Goal: Transaction & Acquisition: Purchase product/service

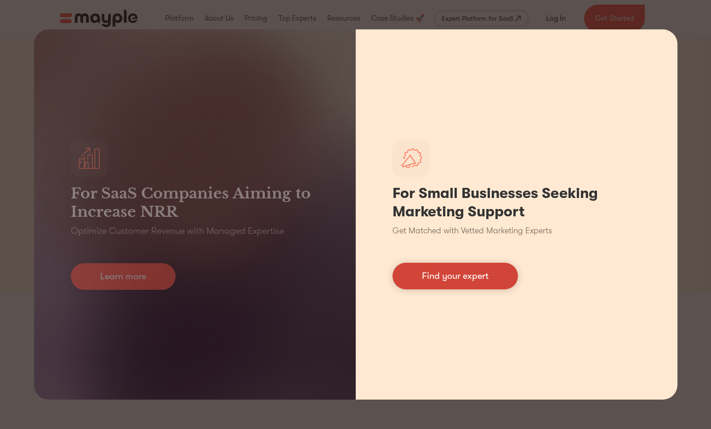
click at [435, 281] on link "Find your expert" at bounding box center [454, 276] width 125 height 27
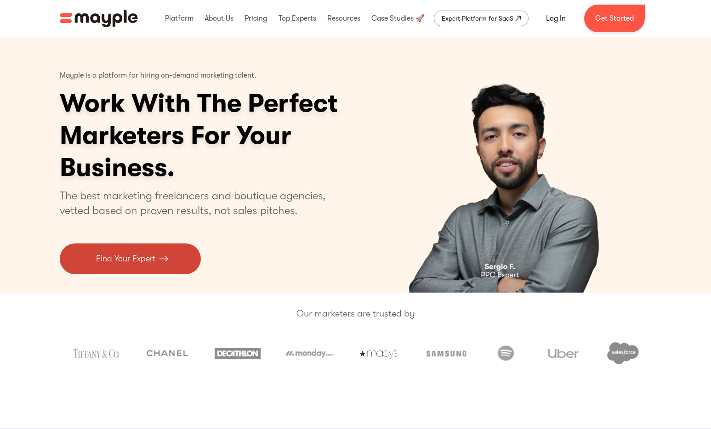
click at [160, 258] on img at bounding box center [163, 259] width 9 height 12
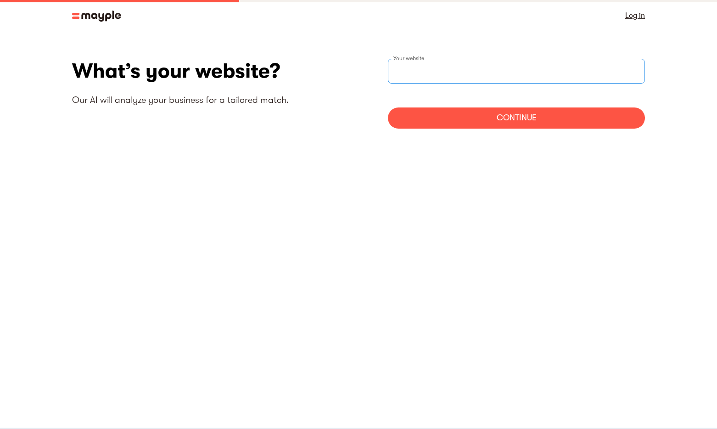
click at [453, 64] on input "websiteStep" at bounding box center [516, 71] width 257 height 25
type input "[URL][DOMAIN_NAME]"
click at [513, 120] on div "Continue" at bounding box center [516, 117] width 257 height 21
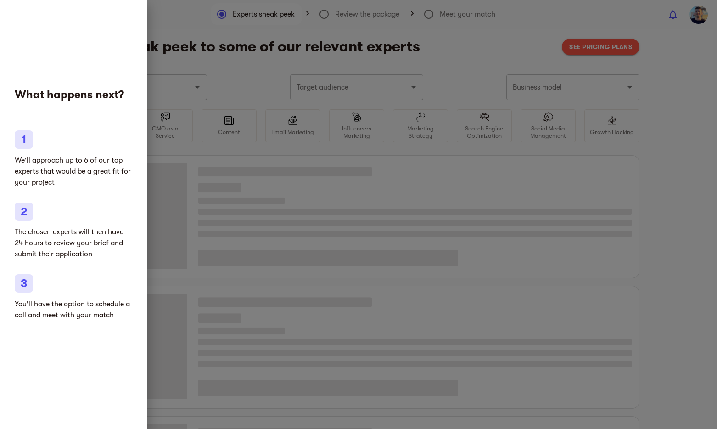
type input "Coffee, tea, chocolate and gourmet food"
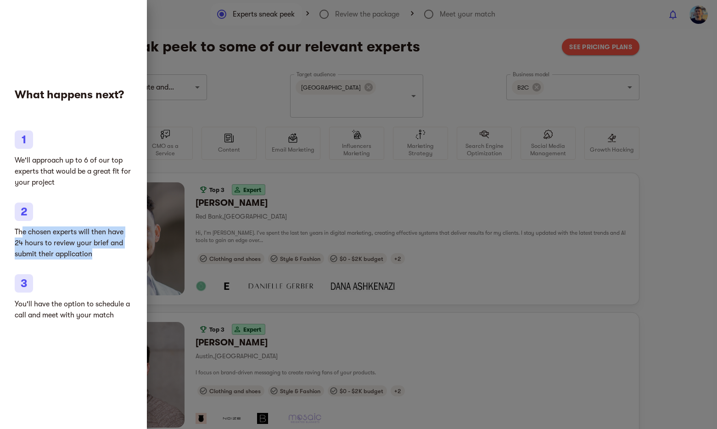
drag, startPoint x: 23, startPoint y: 231, endPoint x: 105, endPoint y: 253, distance: 85.6
click at [105, 253] on p "The chosen experts will then have 24 hours to review your brief and submit thei…" at bounding box center [74, 242] width 118 height 33
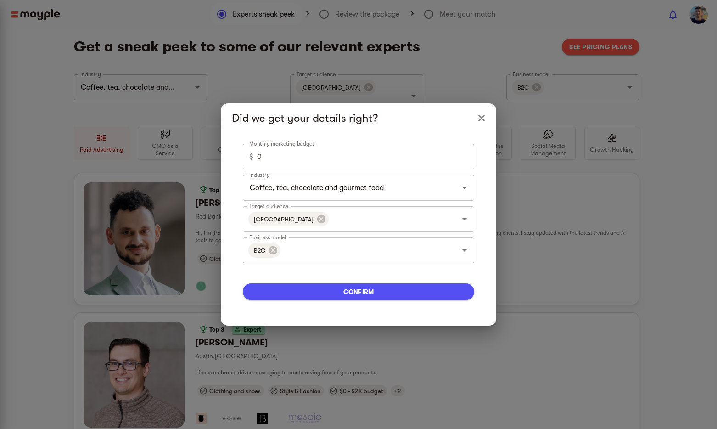
click at [105, 253] on div "Did we get your details right? Monthly marketing budget $ 0 Monthly marketing b…" at bounding box center [358, 214] width 717 height 429
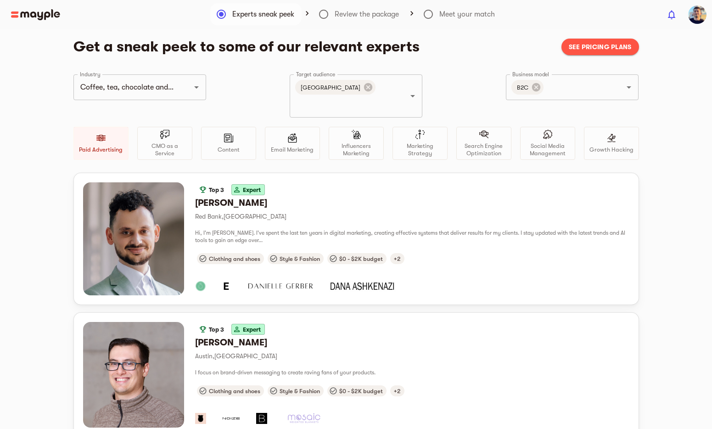
click at [40, 15] on img at bounding box center [35, 14] width 49 height 11
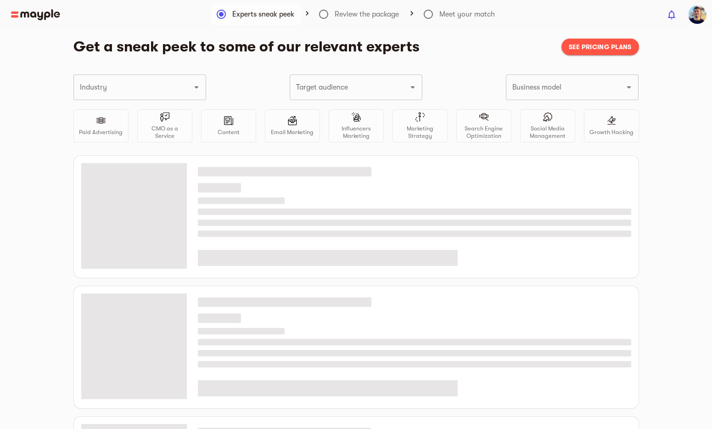
type input "Coffee, tea, chocolate and gourmet food"
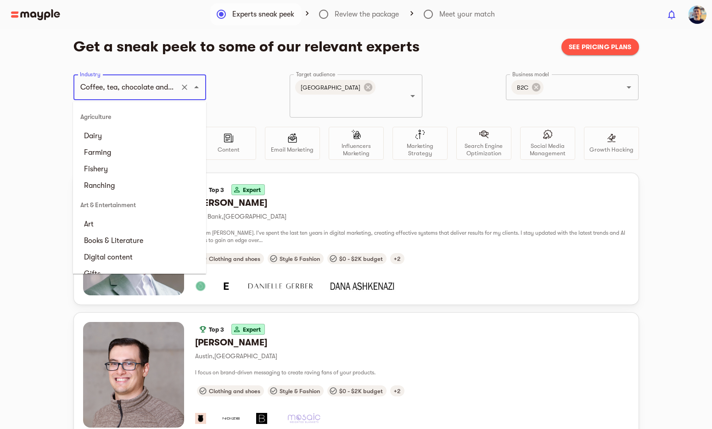
click at [159, 92] on input "Coffee, tea, chocolate and gourmet food" at bounding box center [127, 87] width 99 height 17
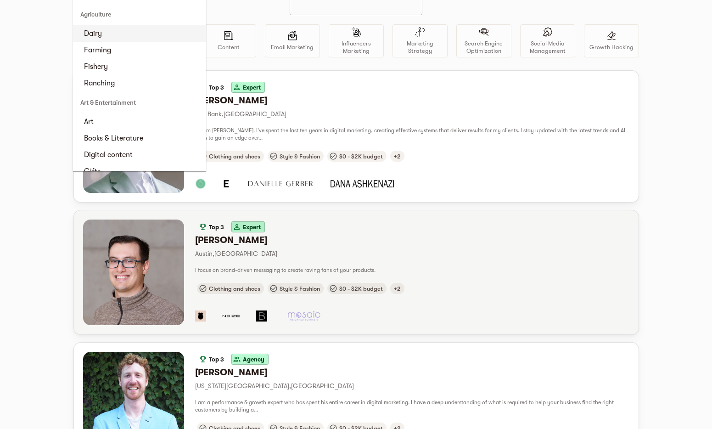
scroll to position [103, 0]
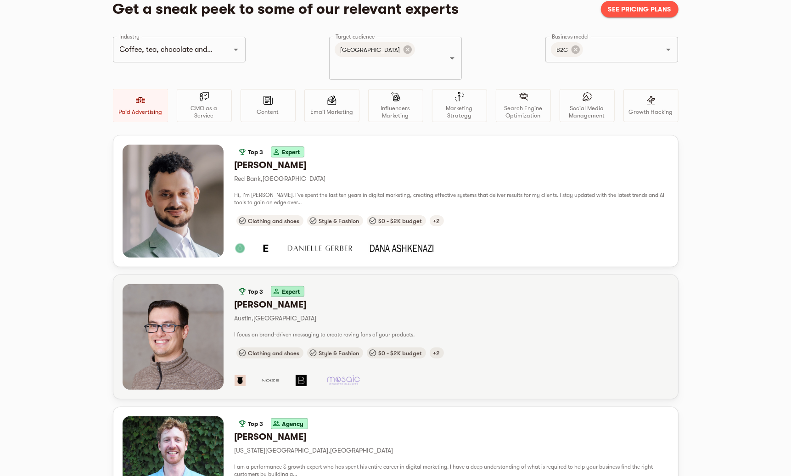
scroll to position [0, 0]
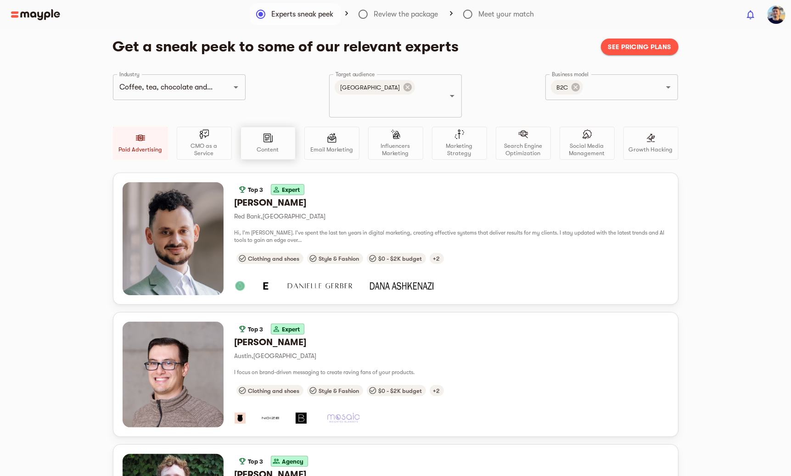
click at [280, 132] on div "Content" at bounding box center [268, 143] width 55 height 33
click at [208, 142] on p "CMO as a Service" at bounding box center [204, 149] width 47 height 15
click at [149, 127] on div "Paid Advertising" at bounding box center [140, 143] width 55 height 33
click at [275, 128] on div "Content" at bounding box center [268, 143] width 55 height 33
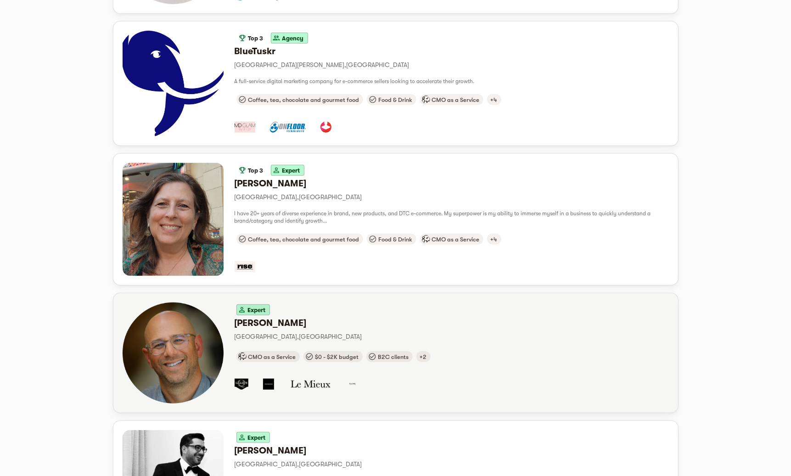
scroll to position [293, 0]
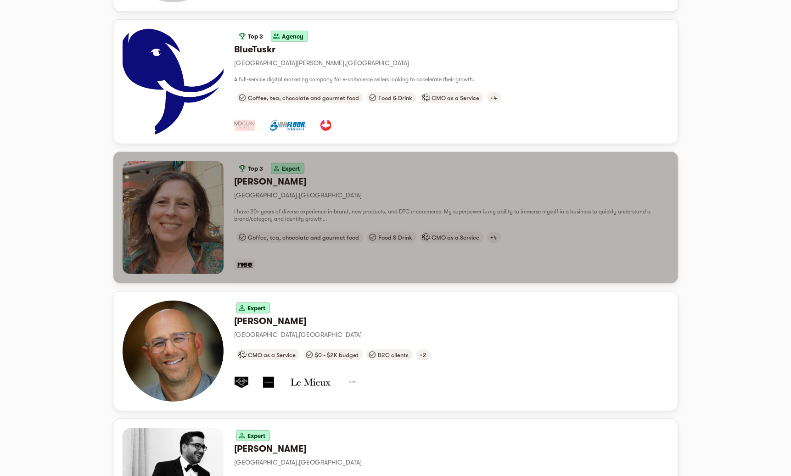
click at [346, 192] on div "Top 3 Expert Dana D. San Francisco , United States I have 20+ years of diverse …" at bounding box center [452, 217] width 435 height 113
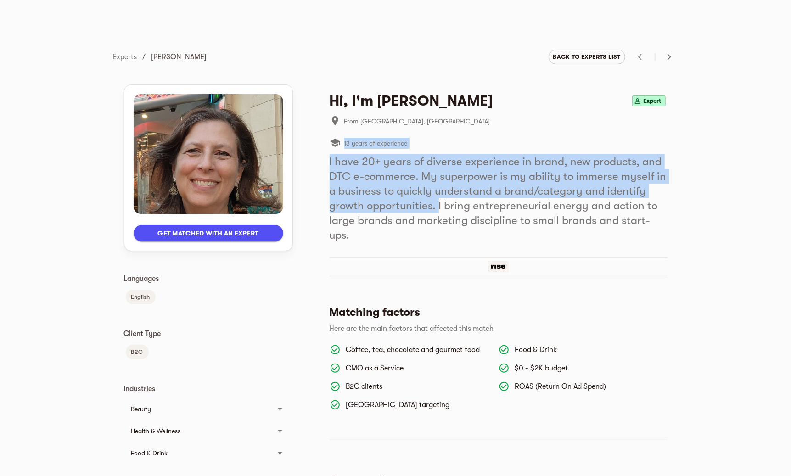
drag, startPoint x: 329, startPoint y: 154, endPoint x: 439, endPoint y: 207, distance: 121.8
click at [439, 206] on div "Hi, I'm Dana D. Expert From San Francisco, United States 13 years of experience…" at bounding box center [499, 167] width 338 height 151
click at [438, 208] on h5 "I have 20+ years of diverse experience in brand, new products, and DTC e-commer…" at bounding box center [499, 198] width 338 height 88
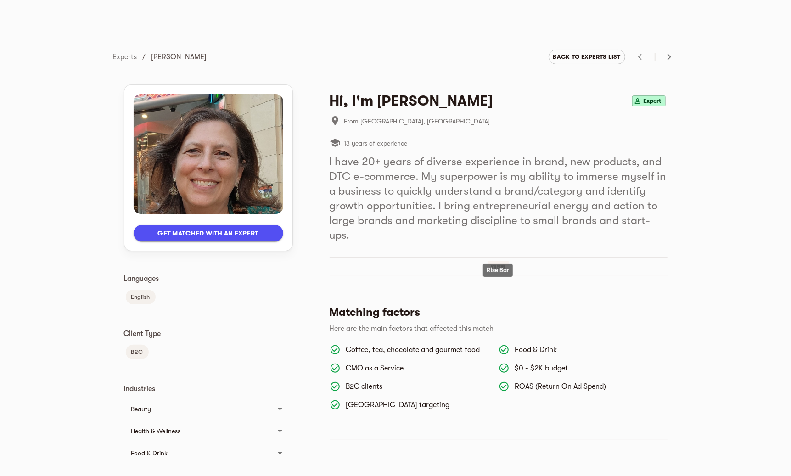
click at [499, 261] on img at bounding box center [498, 266] width 21 height 11
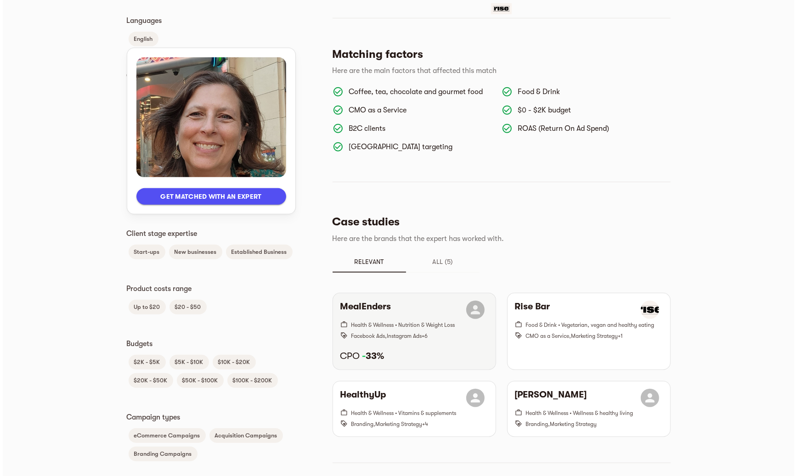
scroll to position [268, 0]
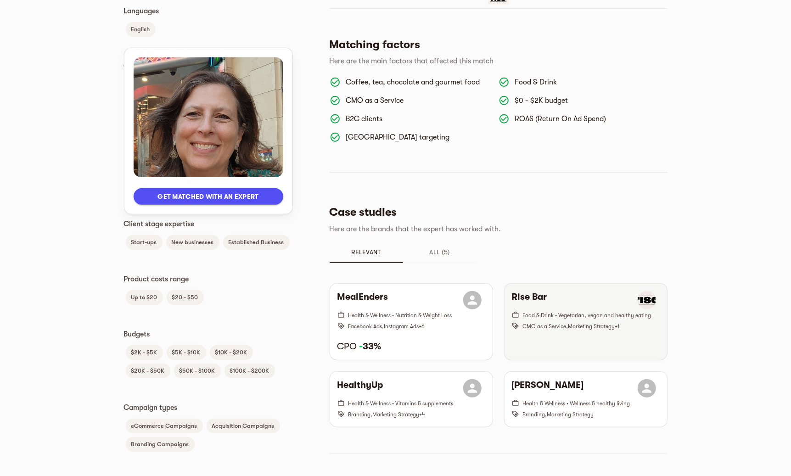
click at [576, 333] on div "Rise Bar Food & Drink • Vegetarian, vegan and healthy eating CMO as a Service ,…" at bounding box center [586, 322] width 163 height 76
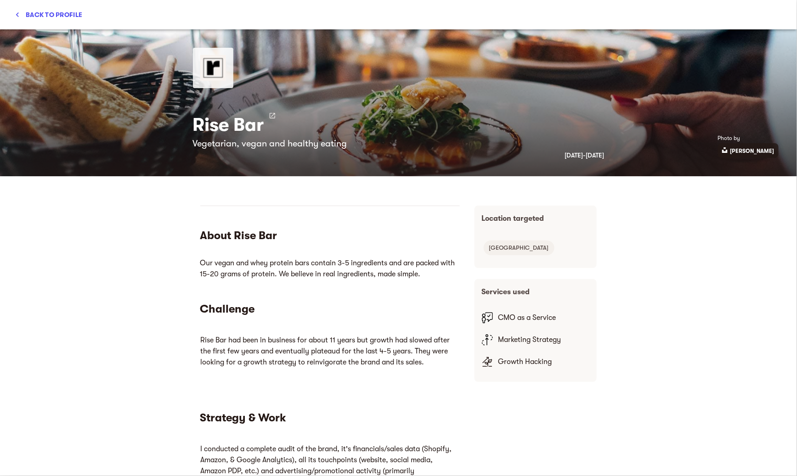
scroll to position [0, 0]
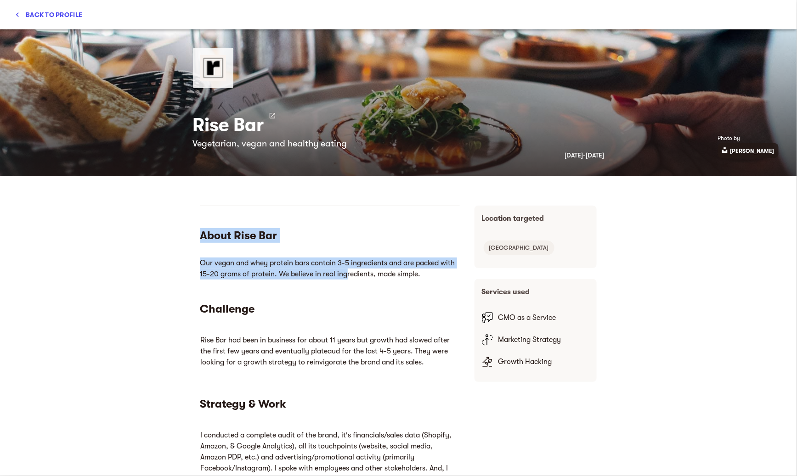
drag, startPoint x: 212, startPoint y: 227, endPoint x: 346, endPoint y: 278, distance: 143.6
click at [346, 277] on section "About Rise Bar Our vegan and whey protein bars contain 3-5 ingredients and are …" at bounding box center [330, 243] width 260 height 74
click at [346, 279] on p "Our vegan and whey protein bars contain 3-5 ingredients and are packed with 15-…" at bounding box center [330, 269] width 260 height 22
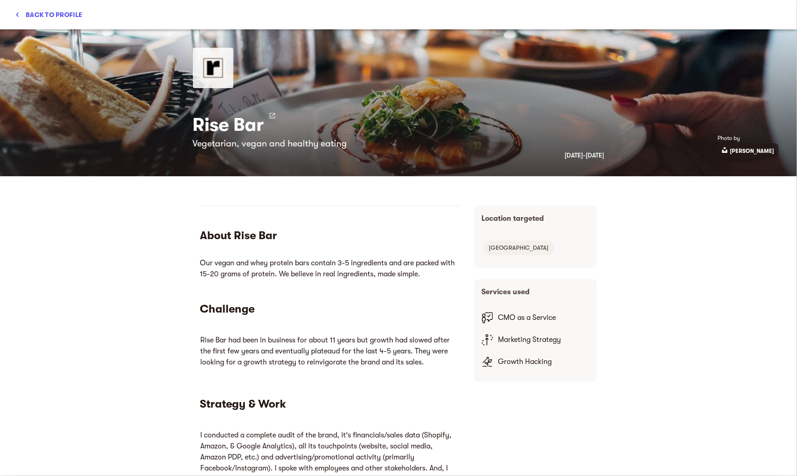
scroll to position [13, 0]
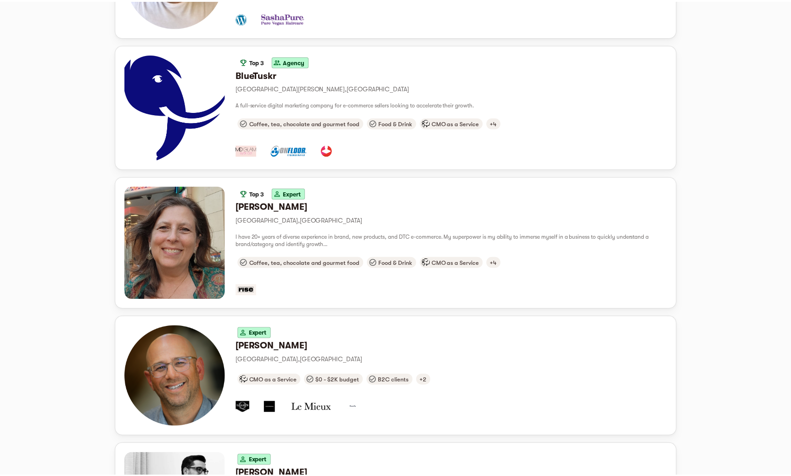
scroll to position [293, 0]
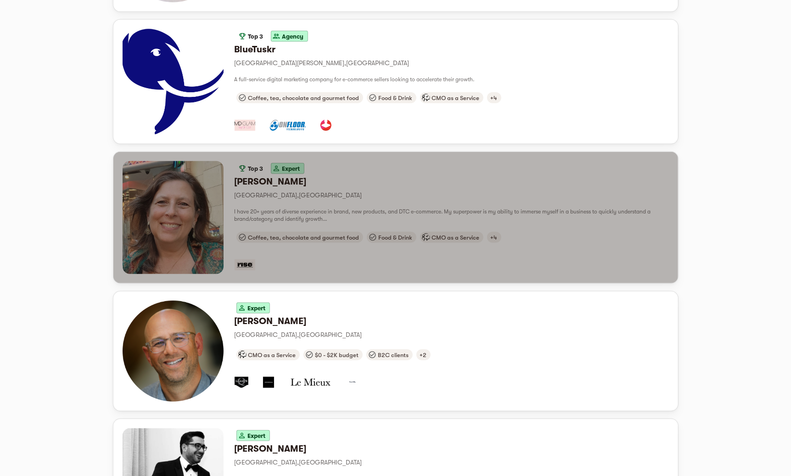
click at [277, 190] on p "San Francisco , United States" at bounding box center [452, 195] width 435 height 11
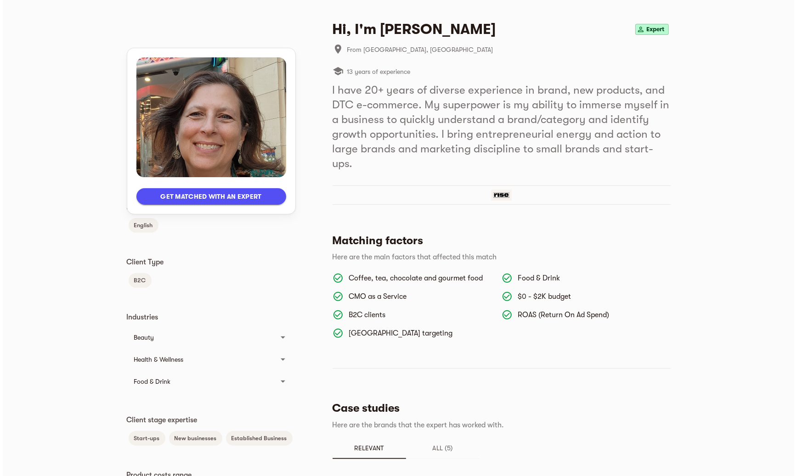
scroll to position [248, 0]
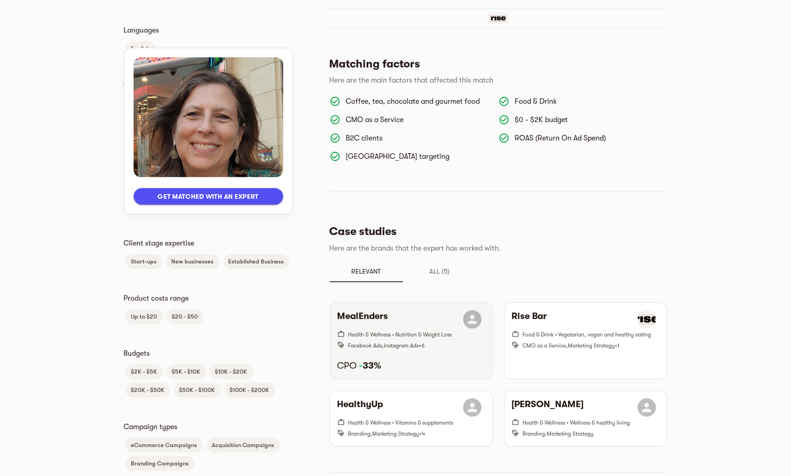
click at [375, 361] on strong "- 33%" at bounding box center [371, 366] width 22 height 11
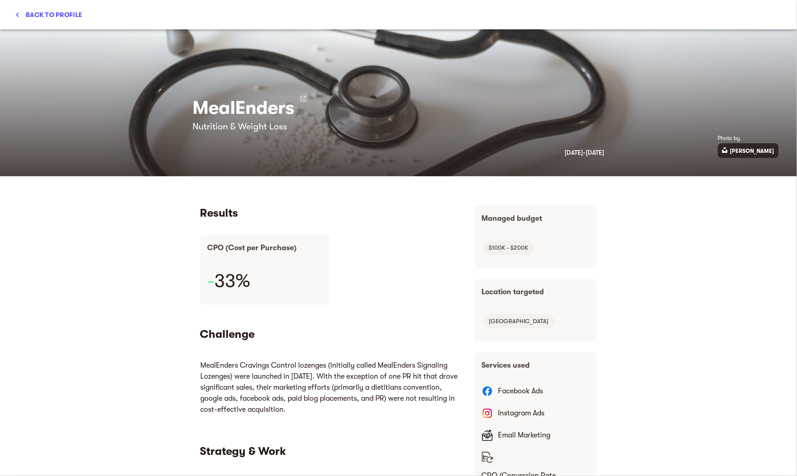
scroll to position [0, 0]
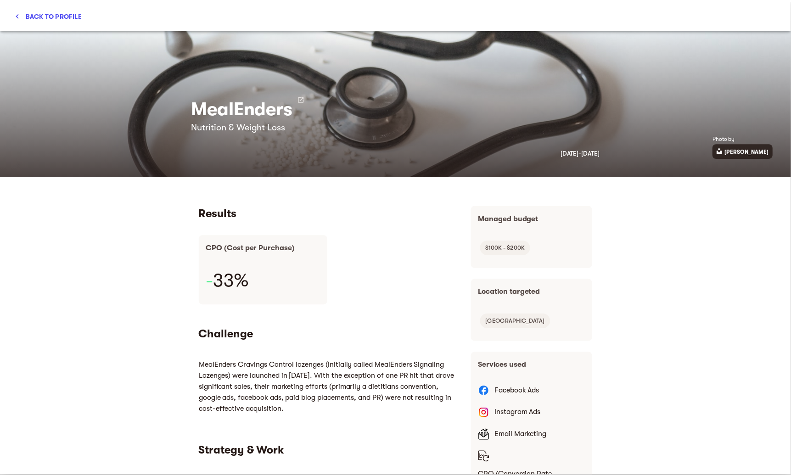
scroll to position [293, 0]
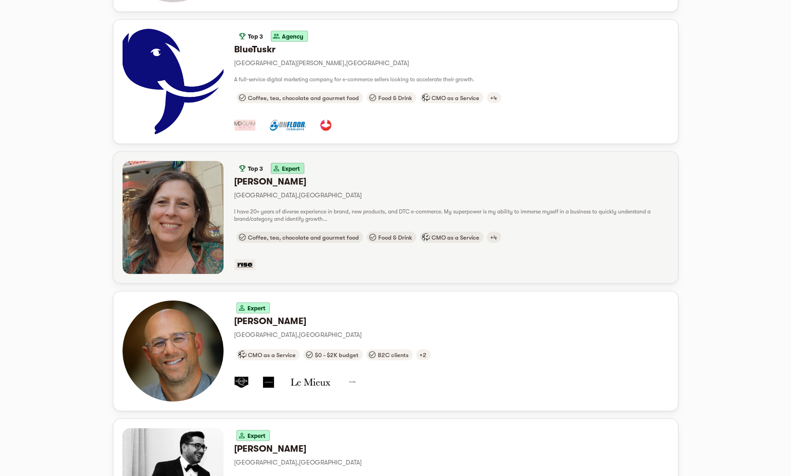
click at [288, 176] on h6 "Dana D." at bounding box center [452, 182] width 435 height 12
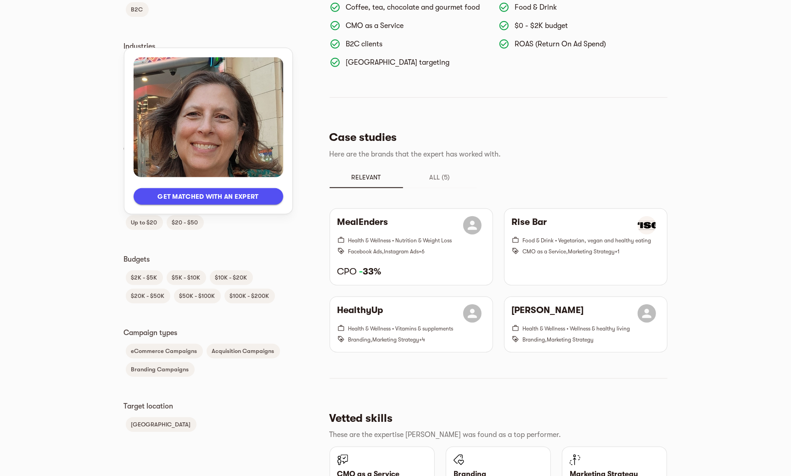
scroll to position [376, 0]
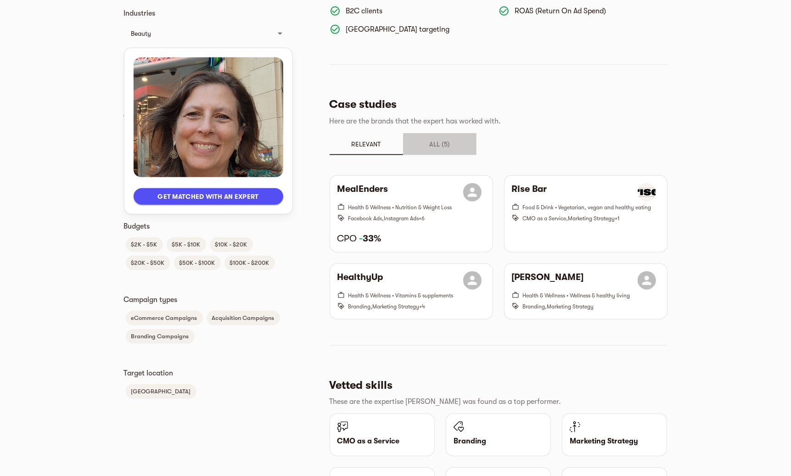
click at [436, 139] on span "All (5)" at bounding box center [440, 144] width 62 height 11
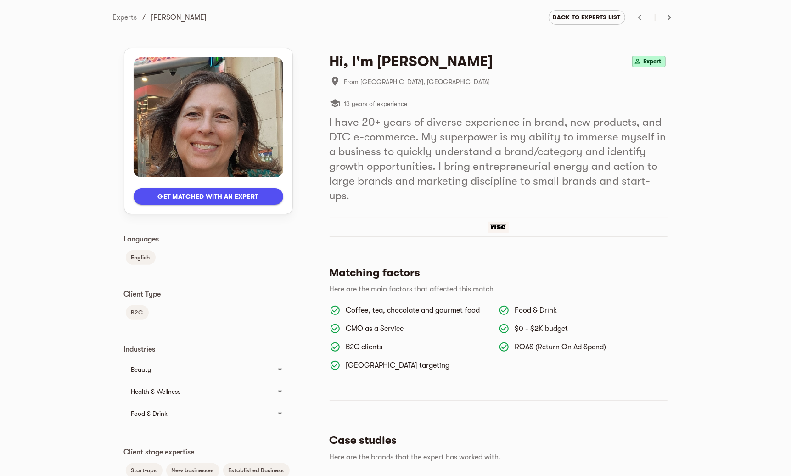
scroll to position [0, 0]
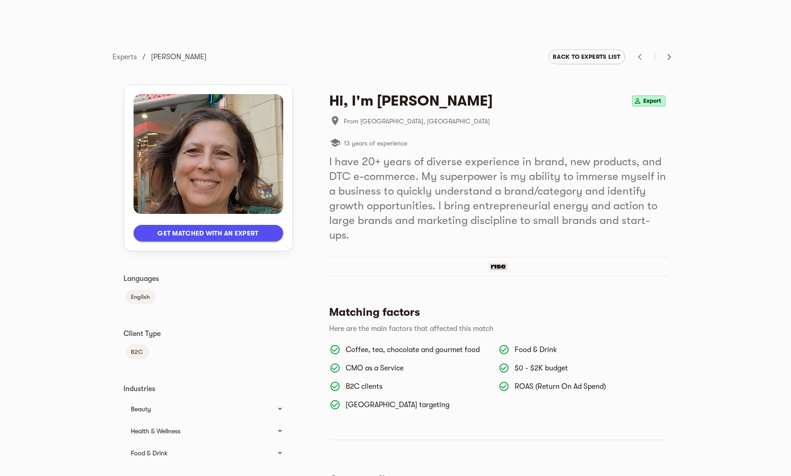
click at [617, 57] on span "Back to experts list" at bounding box center [587, 56] width 68 height 11
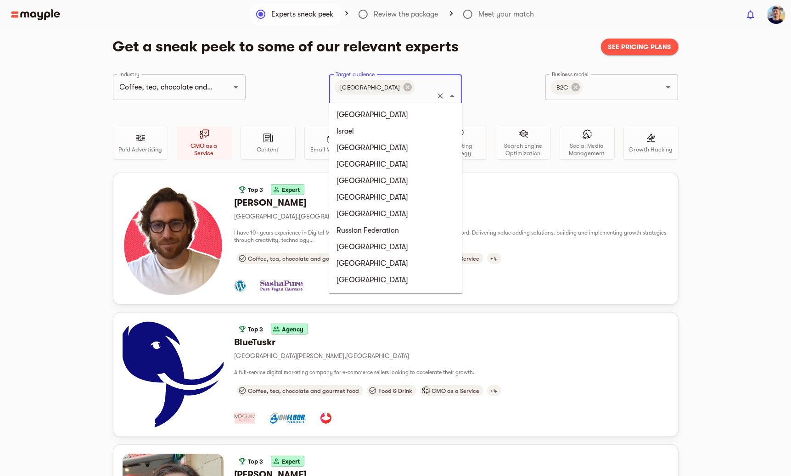
click at [396, 96] on input "Target audience" at bounding box center [382, 104] width 99 height 17
click at [352, 130] on li "Israel" at bounding box center [395, 131] width 133 height 17
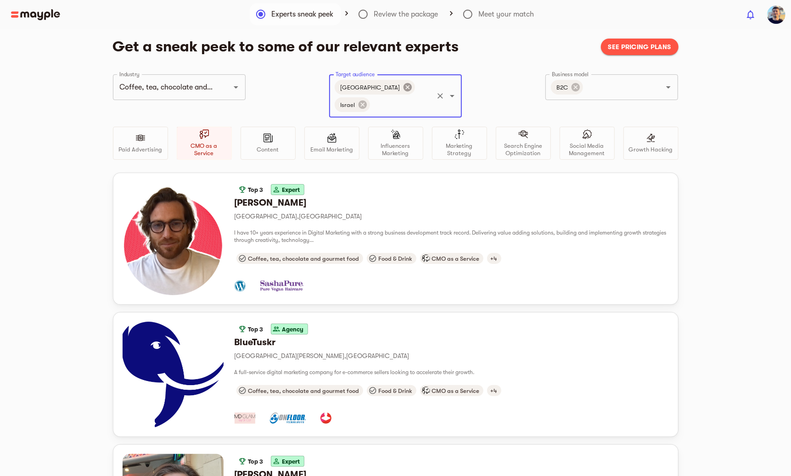
click at [403, 89] on icon at bounding box center [408, 87] width 10 height 10
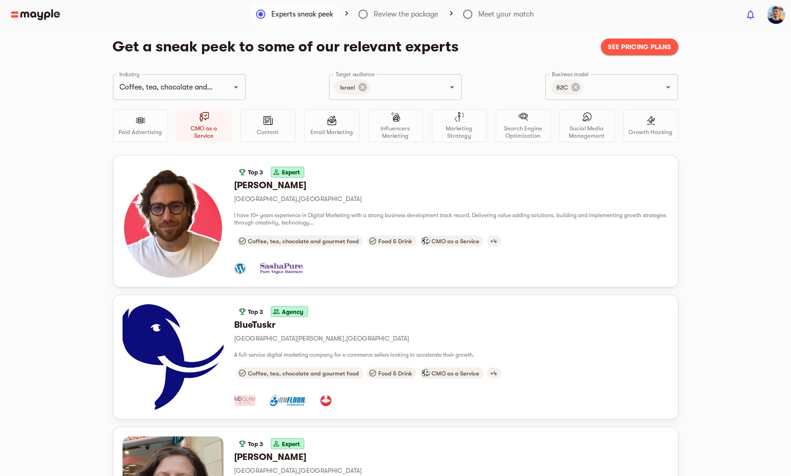
click at [373, 16] on div at bounding box center [370, 14] width 740 height 11
click at [380, 13] on div at bounding box center [370, 14] width 740 height 11
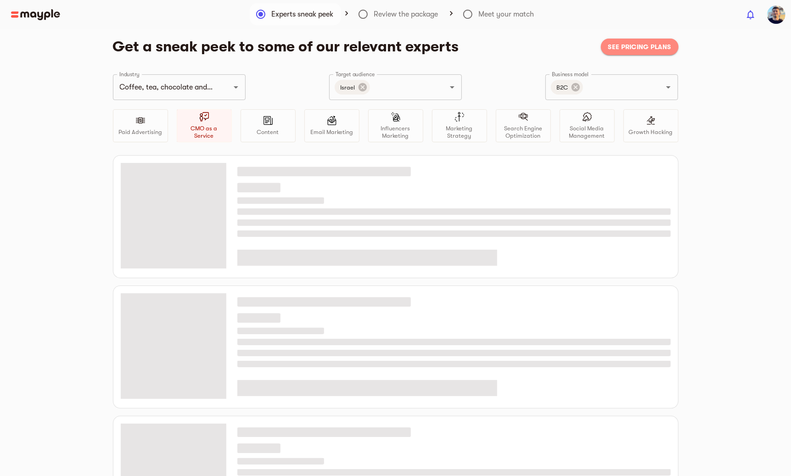
click at [619, 45] on span "See pricing plans" at bounding box center [640, 46] width 63 height 11
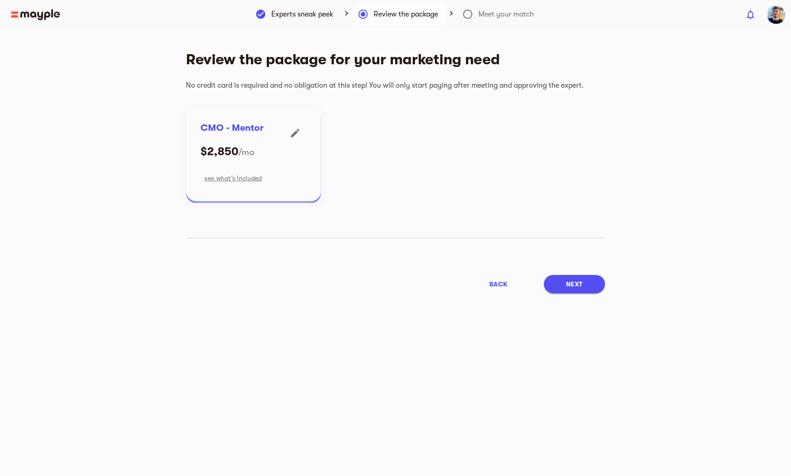
click at [299, 129] on icon "button" at bounding box center [295, 133] width 11 height 11
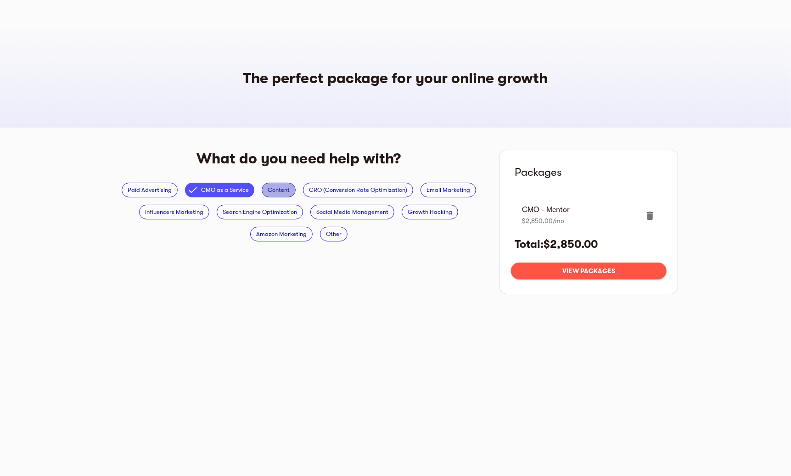
click at [279, 193] on span "Content" at bounding box center [278, 190] width 33 height 11
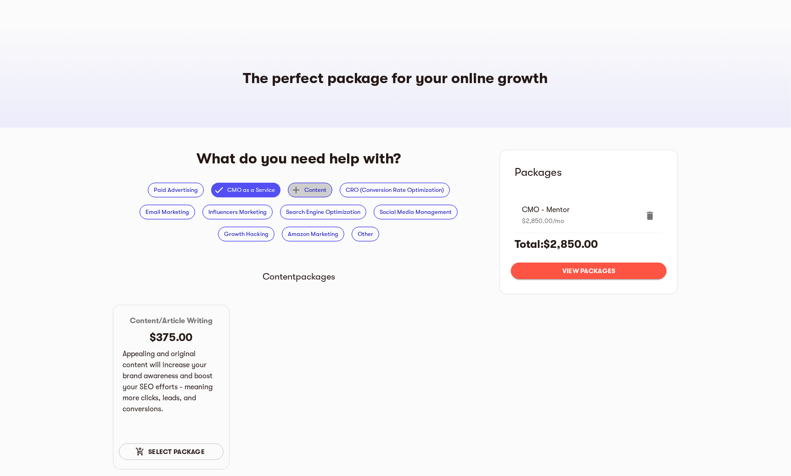
click at [299, 191] on span "Content" at bounding box center [315, 190] width 33 height 11
click at [299, 190] on span "Content" at bounding box center [315, 190] width 33 height 11
click at [345, 187] on span "CRO (Conversion Rate Optimization)" at bounding box center [394, 190] width 109 height 11
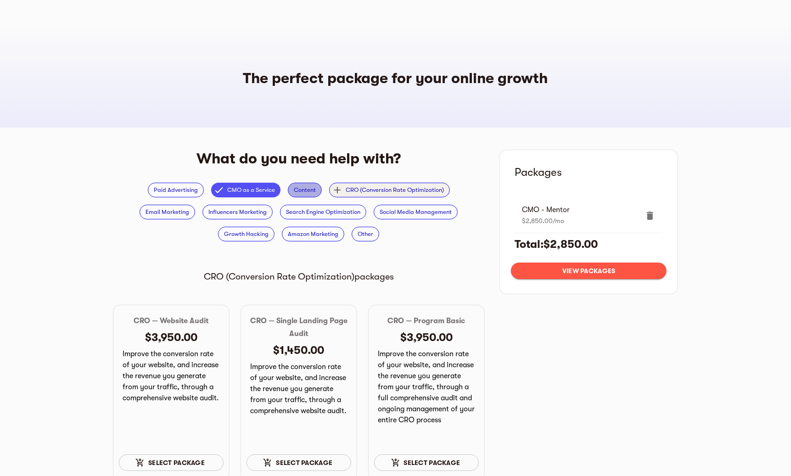
click at [288, 190] on span "Content" at bounding box center [304, 190] width 33 height 11
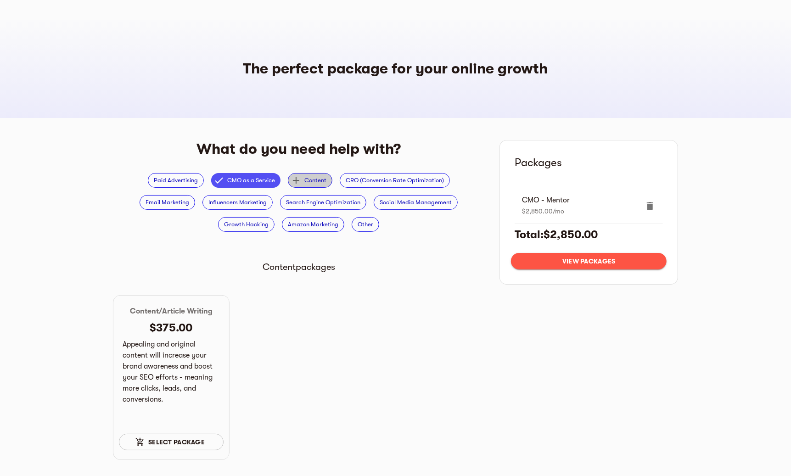
scroll to position [27, 0]
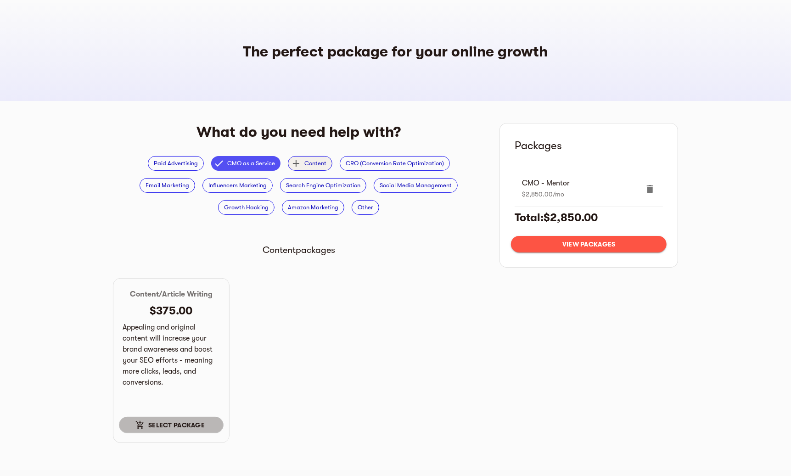
click at [175, 420] on span "Select package" at bounding box center [171, 425] width 90 height 11
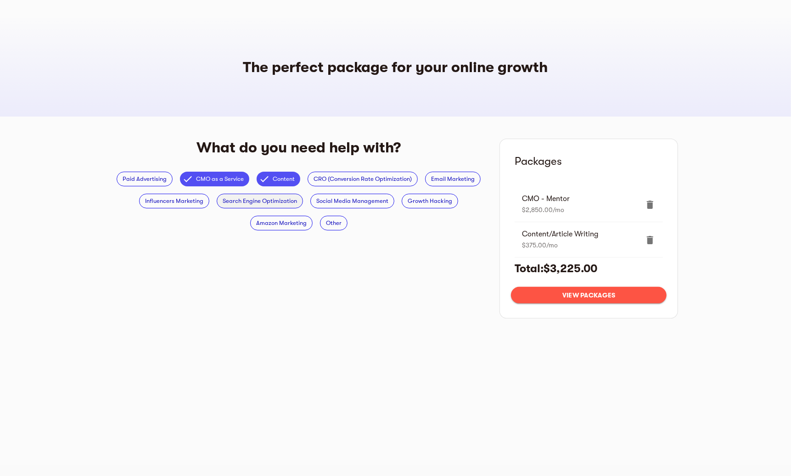
click at [258, 205] on span "Search Engine Optimization" at bounding box center [259, 201] width 85 height 11
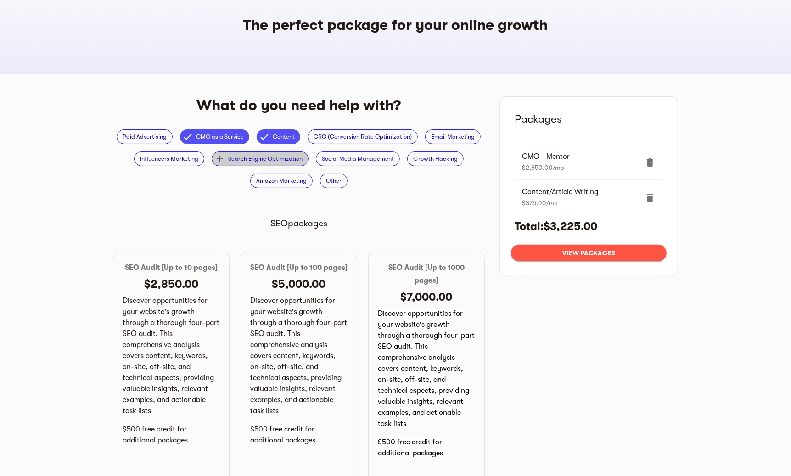
scroll to position [0, 0]
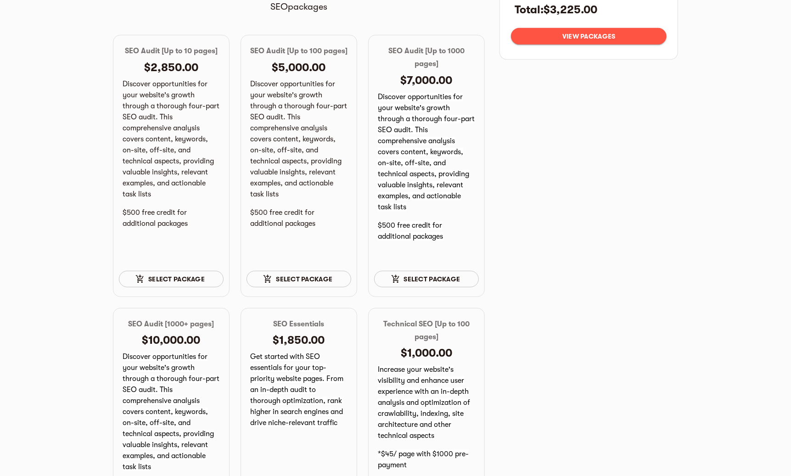
click at [277, 274] on span "Select package" at bounding box center [299, 279] width 90 height 11
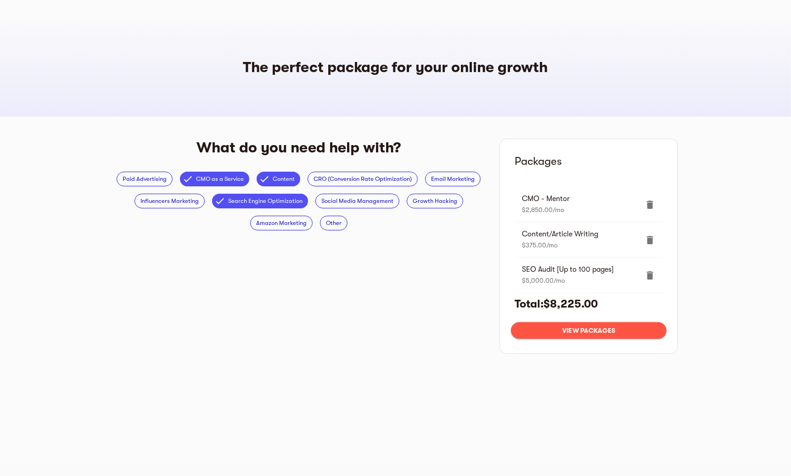
click at [592, 326] on span "View packages" at bounding box center [589, 330] width 141 height 11
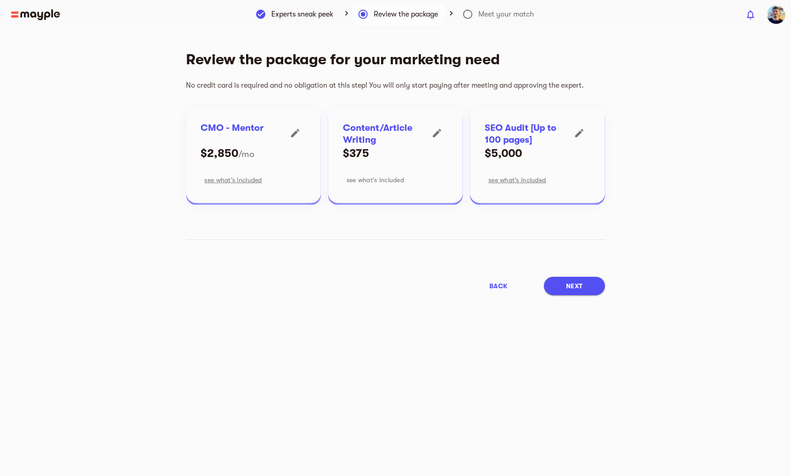
click at [383, 183] on span "see what’s included" at bounding box center [375, 180] width 57 height 11
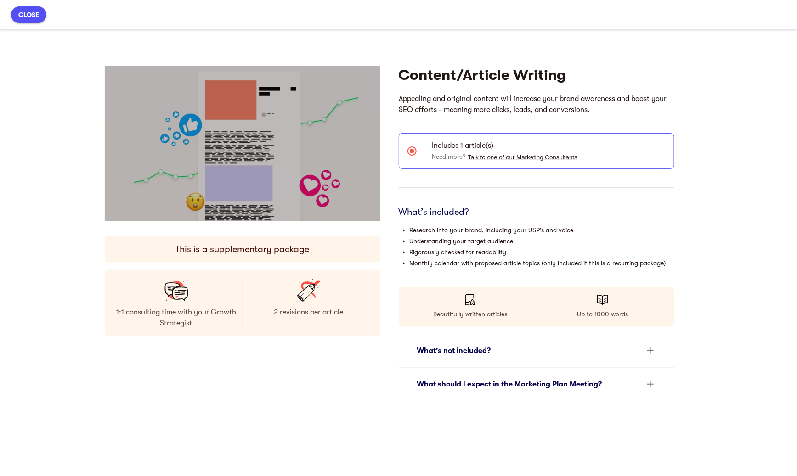
click at [240, 209] on div "button" at bounding box center [243, 143] width 276 height 155
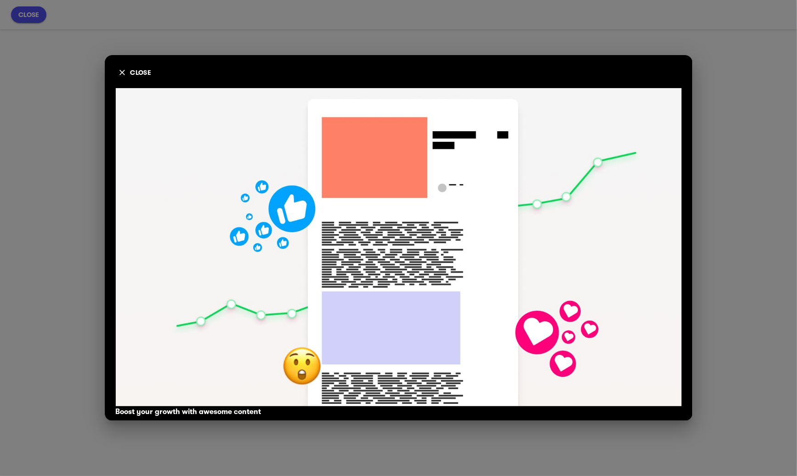
click at [717, 178] on div "close Boost your growth with awesome content" at bounding box center [398, 238] width 797 height 476
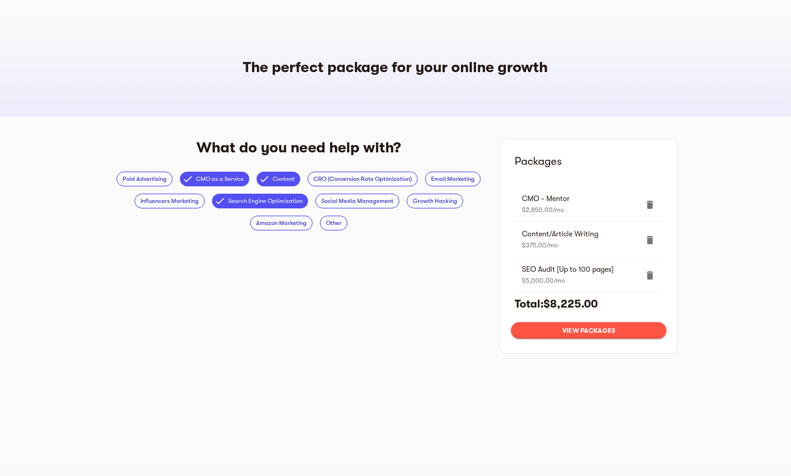
click at [584, 322] on button "View packages" at bounding box center [589, 330] width 156 height 17
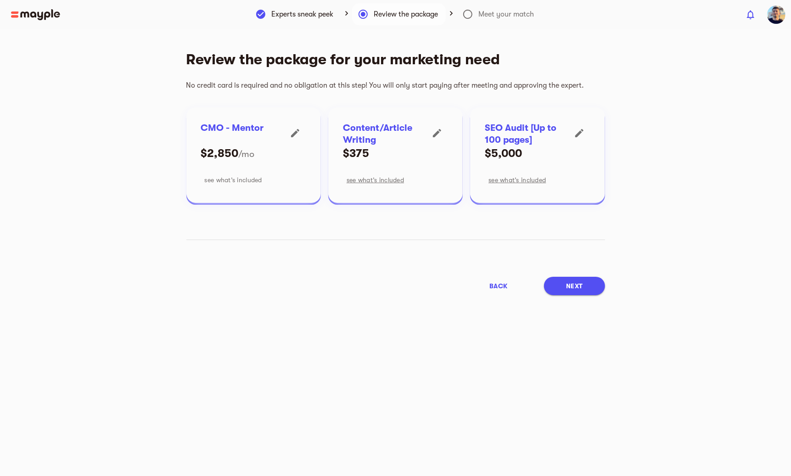
click at [247, 180] on span "see what’s included" at bounding box center [233, 180] width 57 height 11
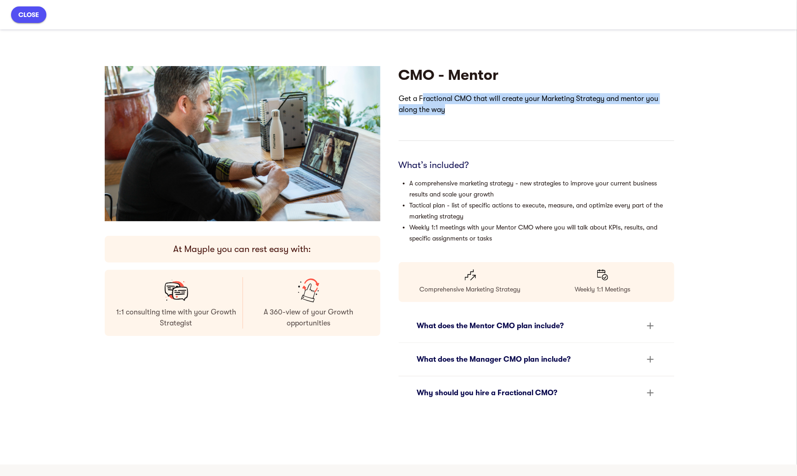
drag, startPoint x: 421, startPoint y: 96, endPoint x: 505, endPoint y: 112, distance: 85.6
click at [505, 112] on p "Get a Fractional CMO that will create your Marketing Strategy and mentor you al…" at bounding box center [536, 104] width 276 height 29
click at [29, 20] on span "close" at bounding box center [28, 14] width 21 height 11
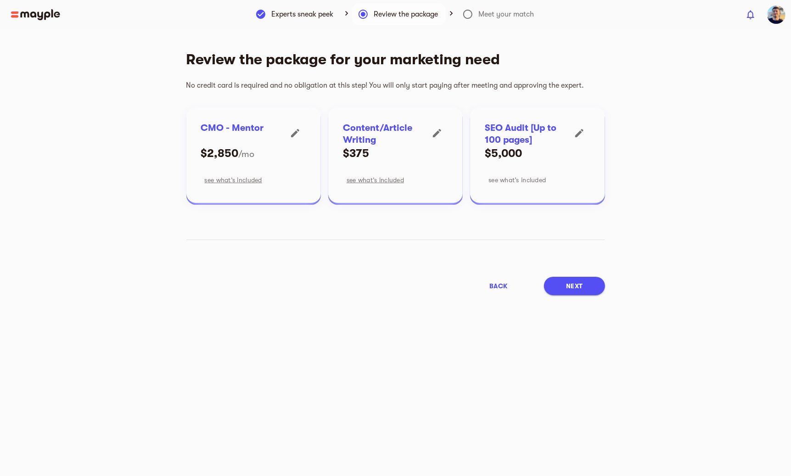
click at [520, 180] on span "see what’s included" at bounding box center [517, 180] width 57 height 11
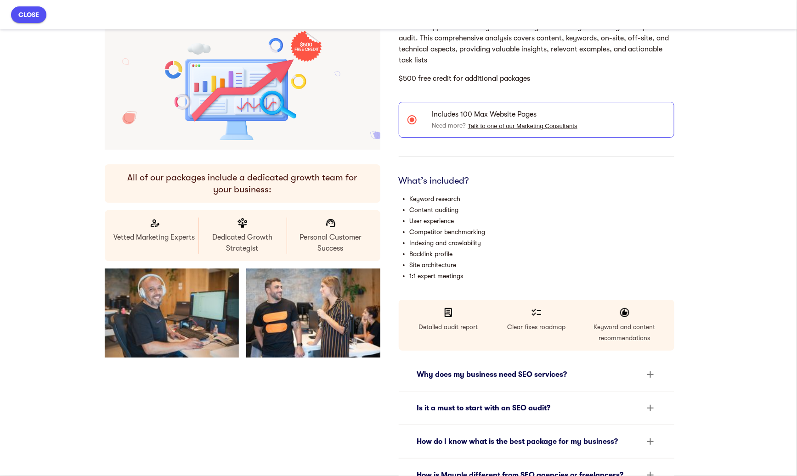
scroll to position [76, 0]
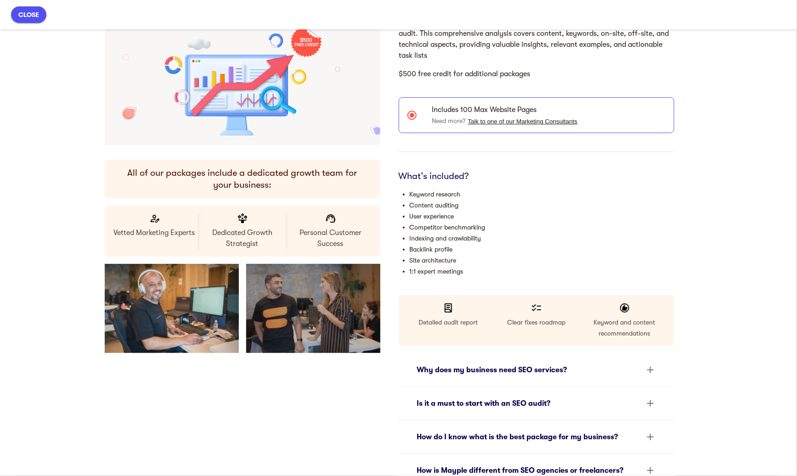
click at [316, 297] on img "button" at bounding box center [313, 309] width 134 height 90
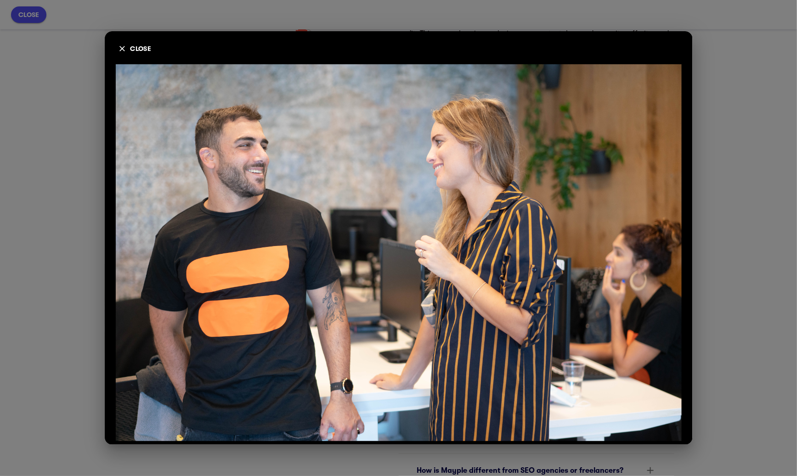
click at [75, 169] on div "close" at bounding box center [398, 238] width 797 height 476
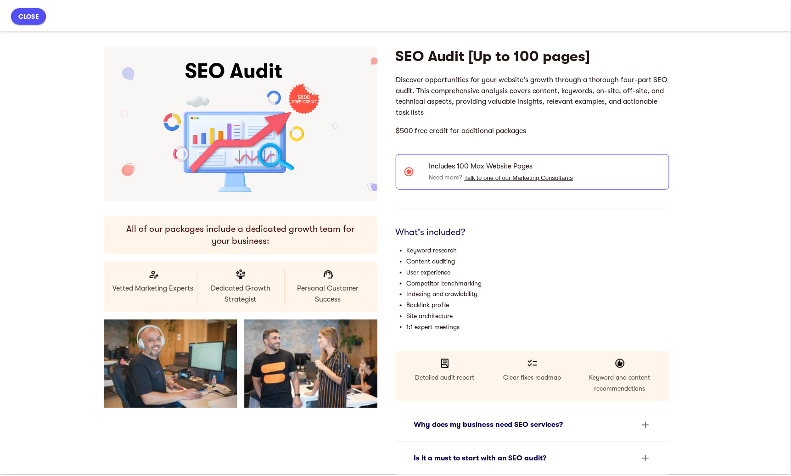
scroll to position [0, 0]
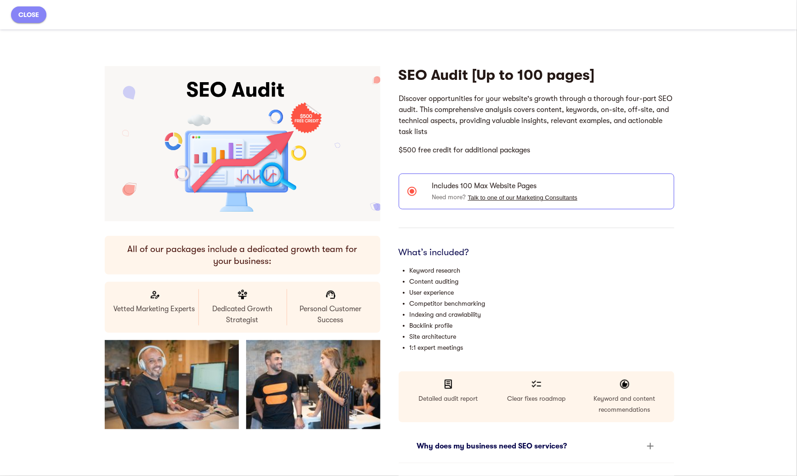
click at [40, 14] on button "close" at bounding box center [28, 14] width 35 height 17
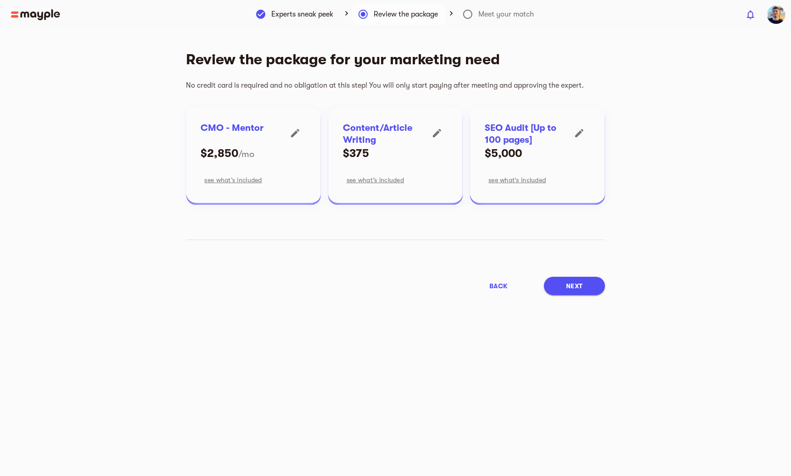
click at [52, 17] on img at bounding box center [35, 14] width 49 height 11
